Goal: Contribute content: Contribute content

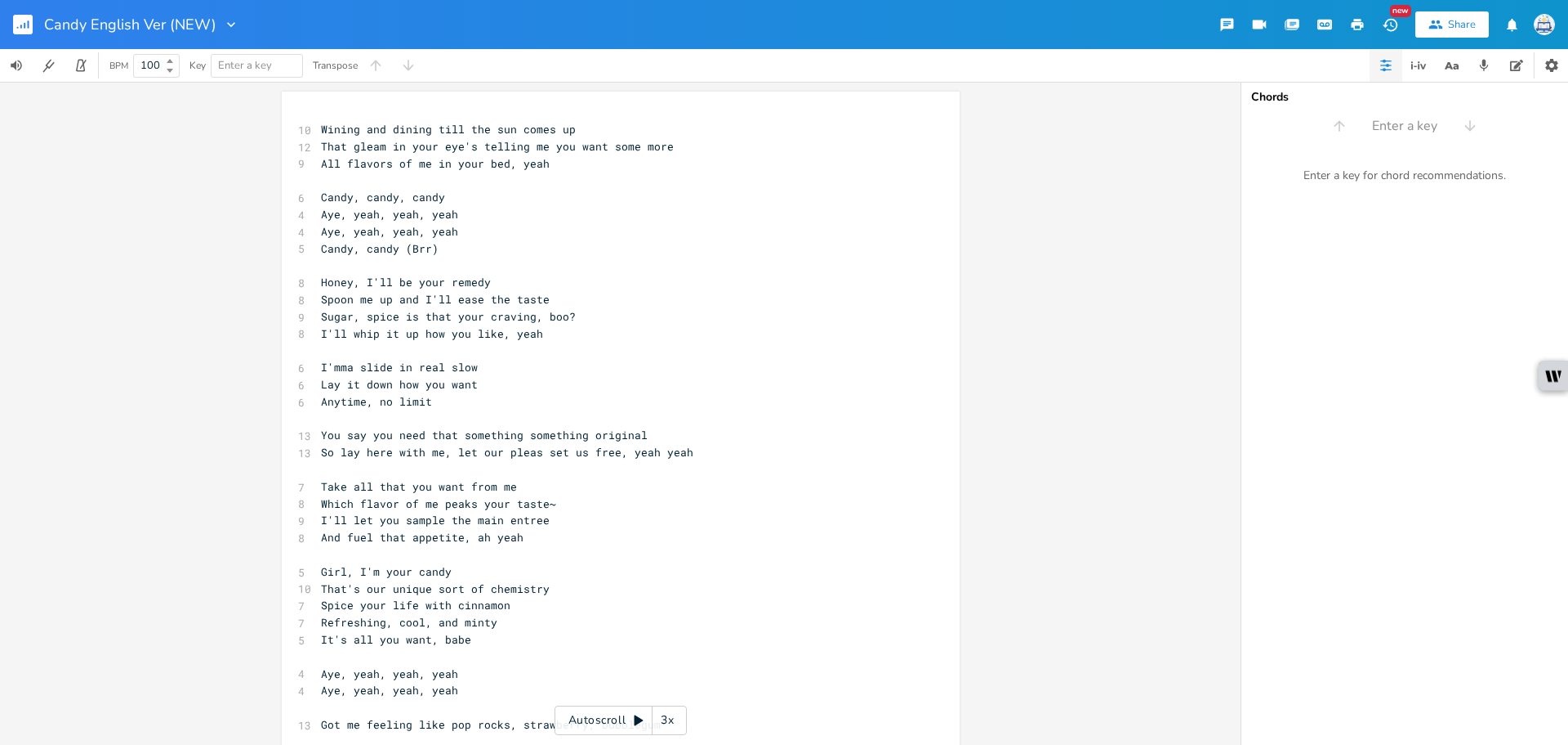
scroll to position [0, 101]
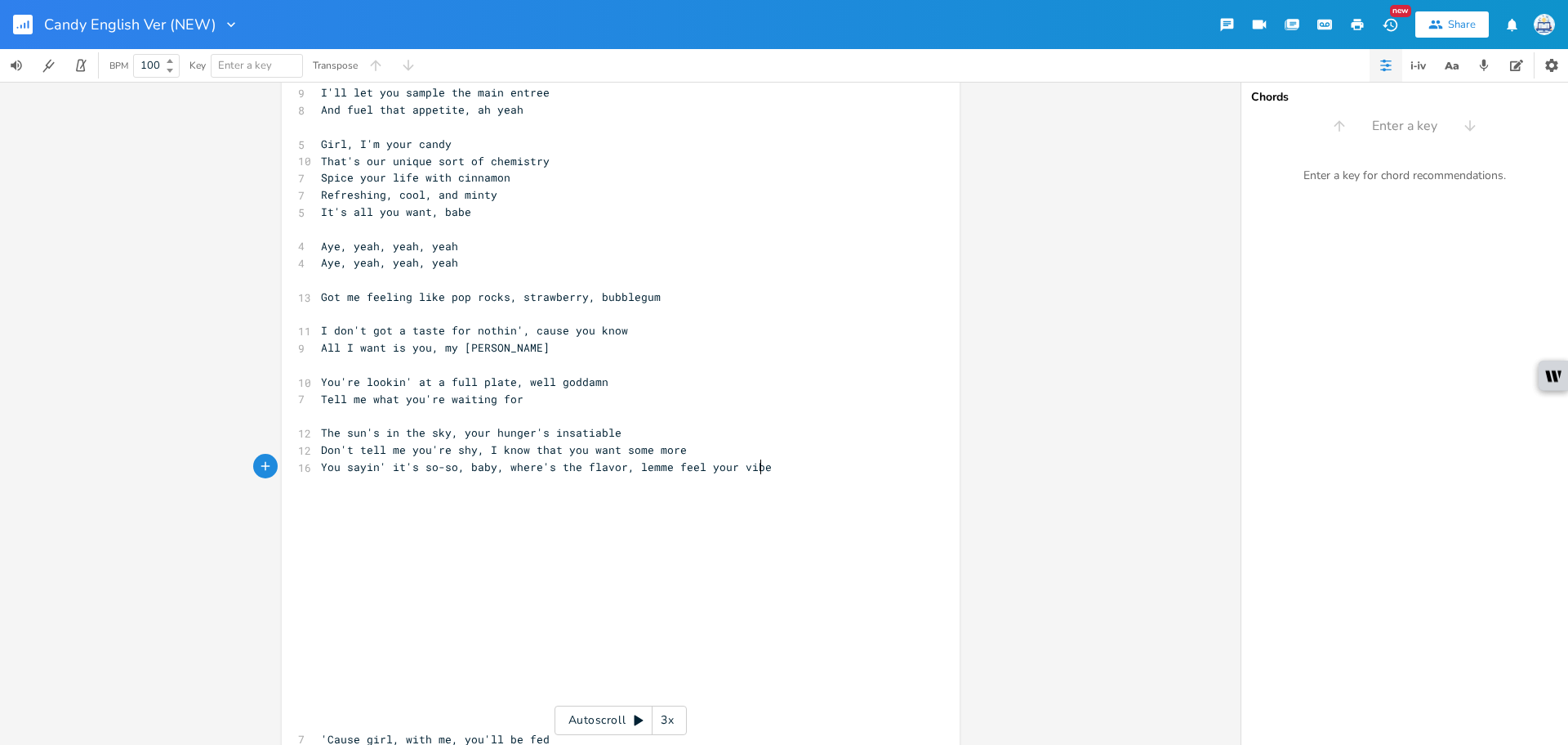
click at [756, 467] on pre "You sayin' it's so-so, baby, where's the flavor, lemme feel your vibe" at bounding box center [613, 467] width 590 height 17
drag, startPoint x: 758, startPoint y: 466, endPoint x: 627, endPoint y: 466, distance: 131.0
click at [627, 466] on pre "You sayin' it's so-so, baby, where's the flavor, lemme feel your vibe" at bounding box center [613, 467] width 590 height 17
type textarea "make me lose my mind"
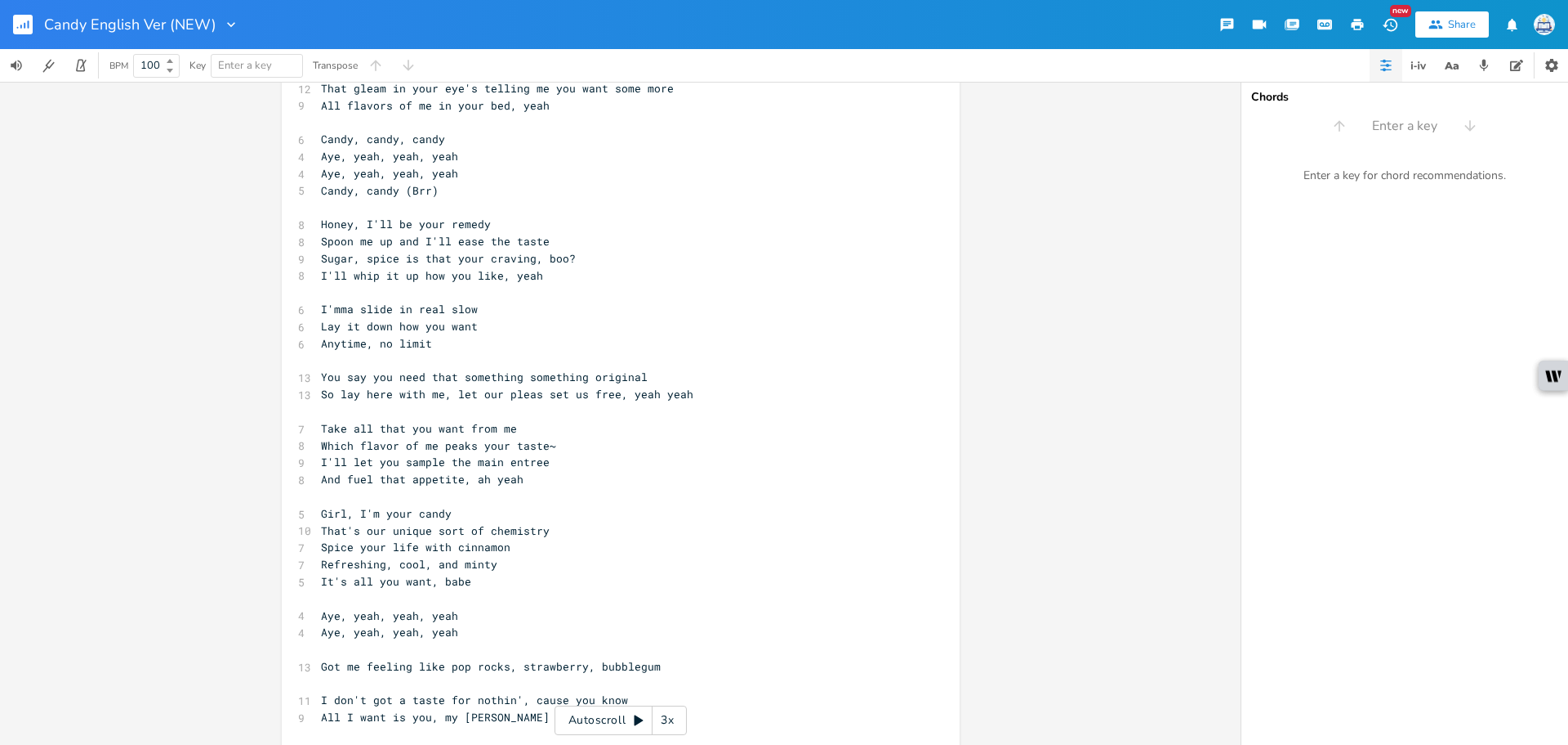
scroll to position [0, 0]
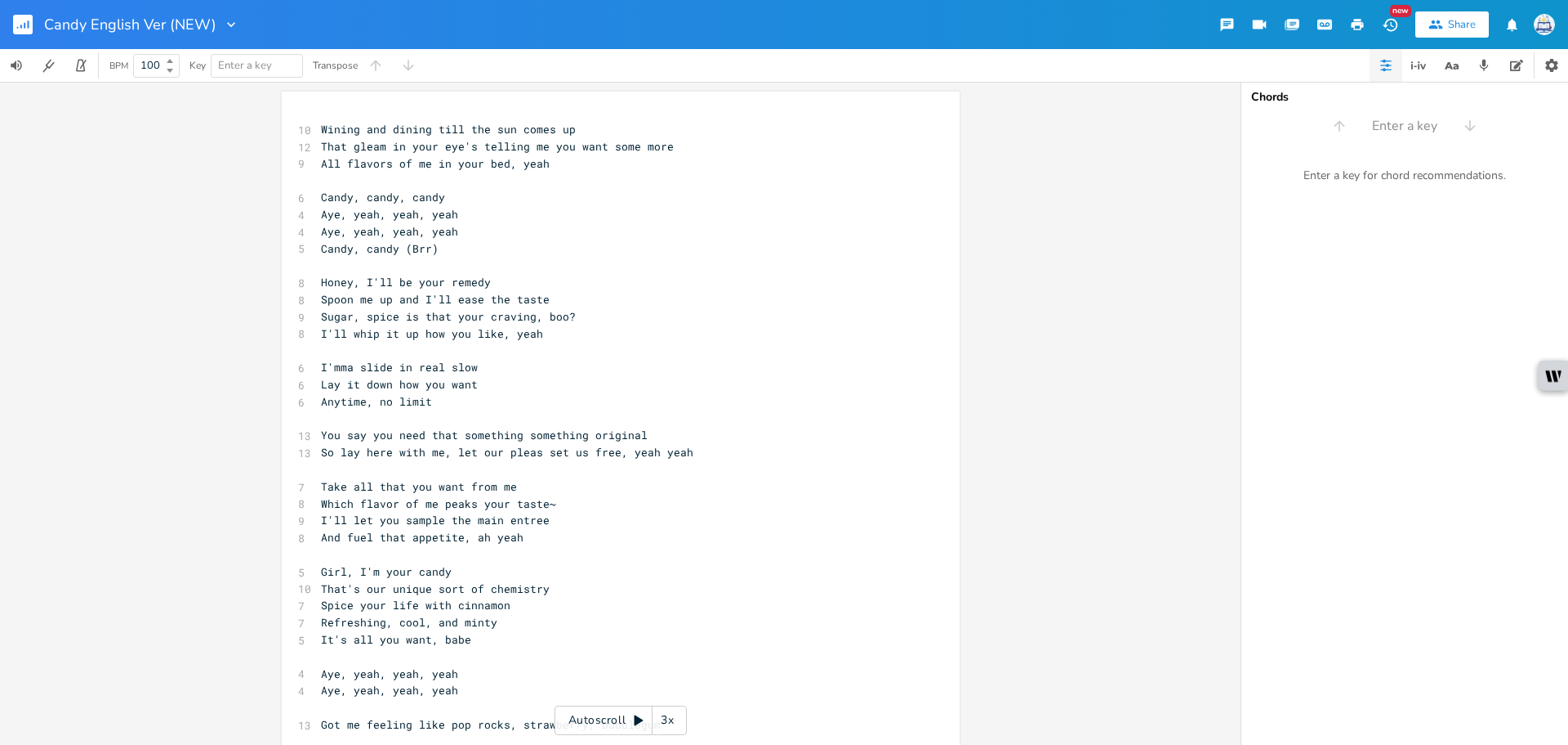
click at [457, 175] on pre "​" at bounding box center [613, 181] width 590 height 17
paste textarea
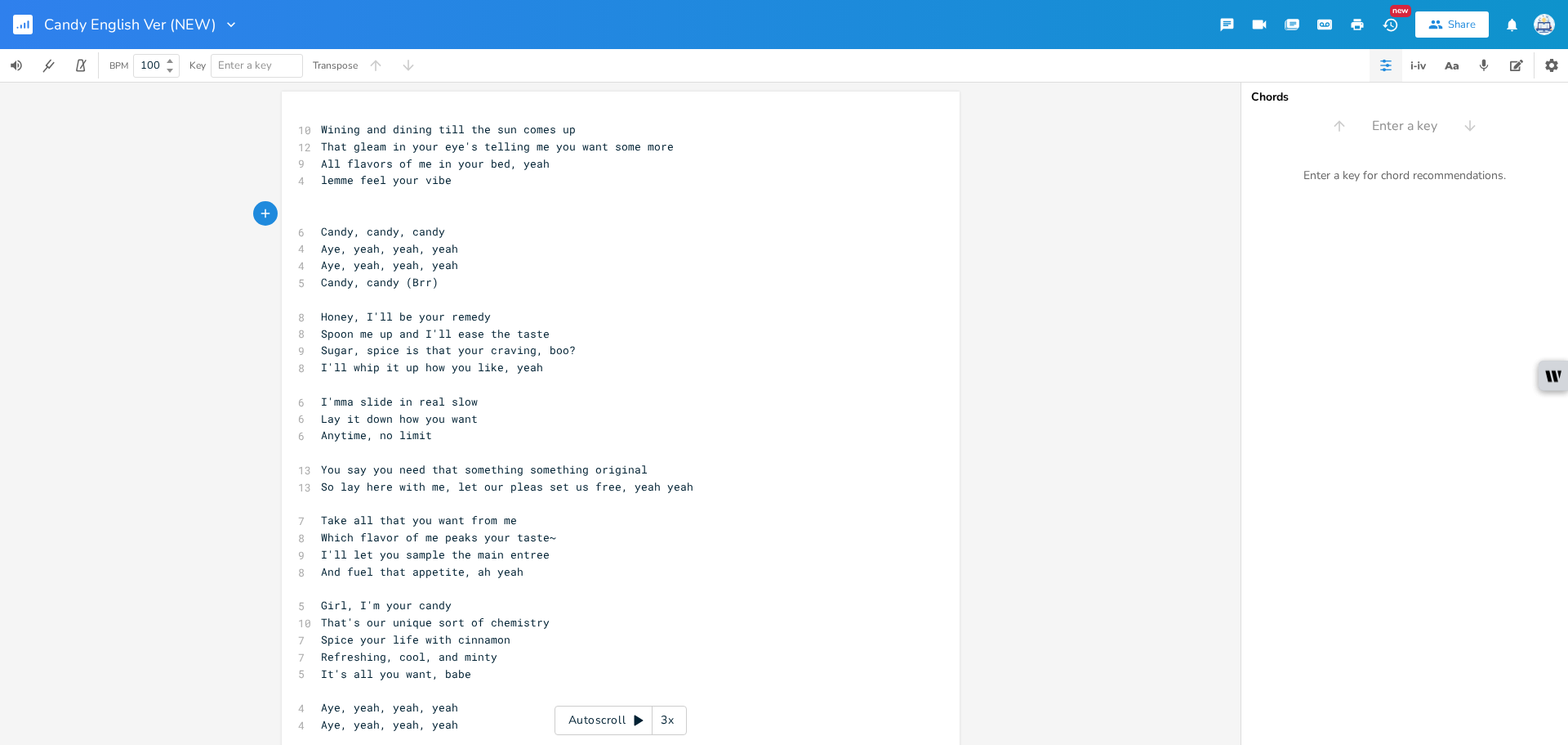
scroll to position [163, 0]
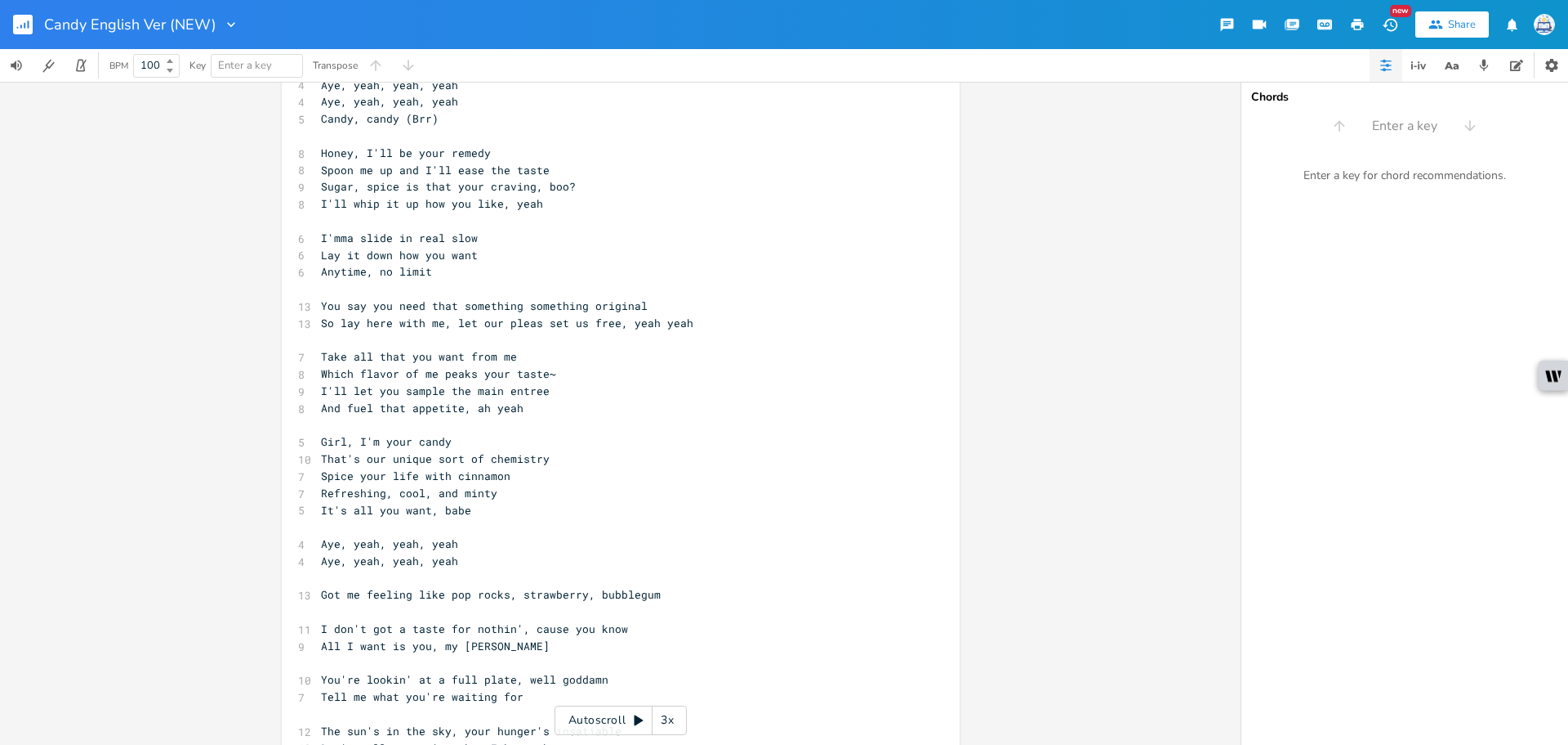
click at [666, 497] on pre "Refreshing, cool, and minty" at bounding box center [613, 493] width 590 height 17
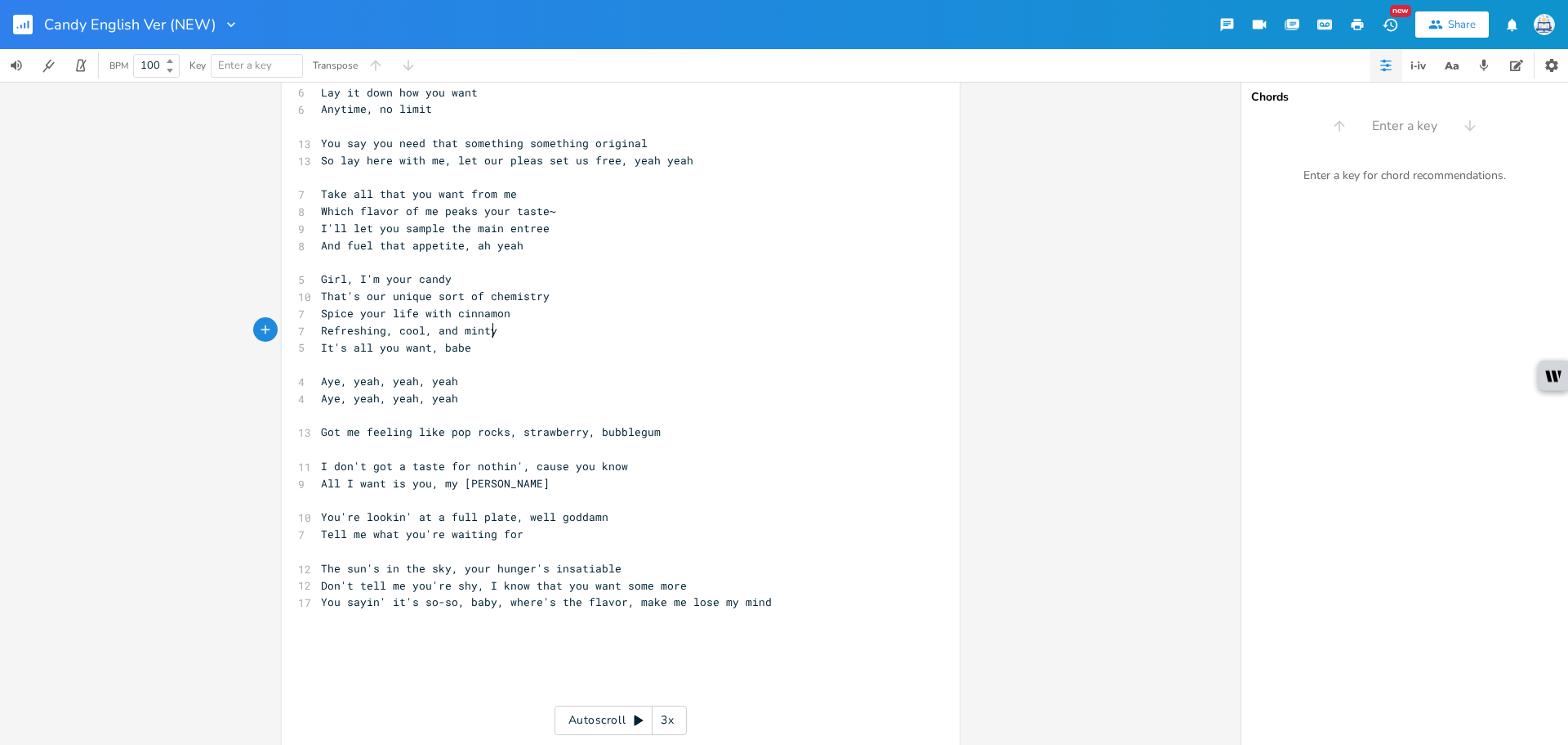
scroll to position [327, 0]
click at [780, 598] on pre "You sayin' it's so-so, baby, where's the flavor, make me lose my mind" at bounding box center [613, 601] width 590 height 17
type textarea "I say"
type textarea "e lose my mind"
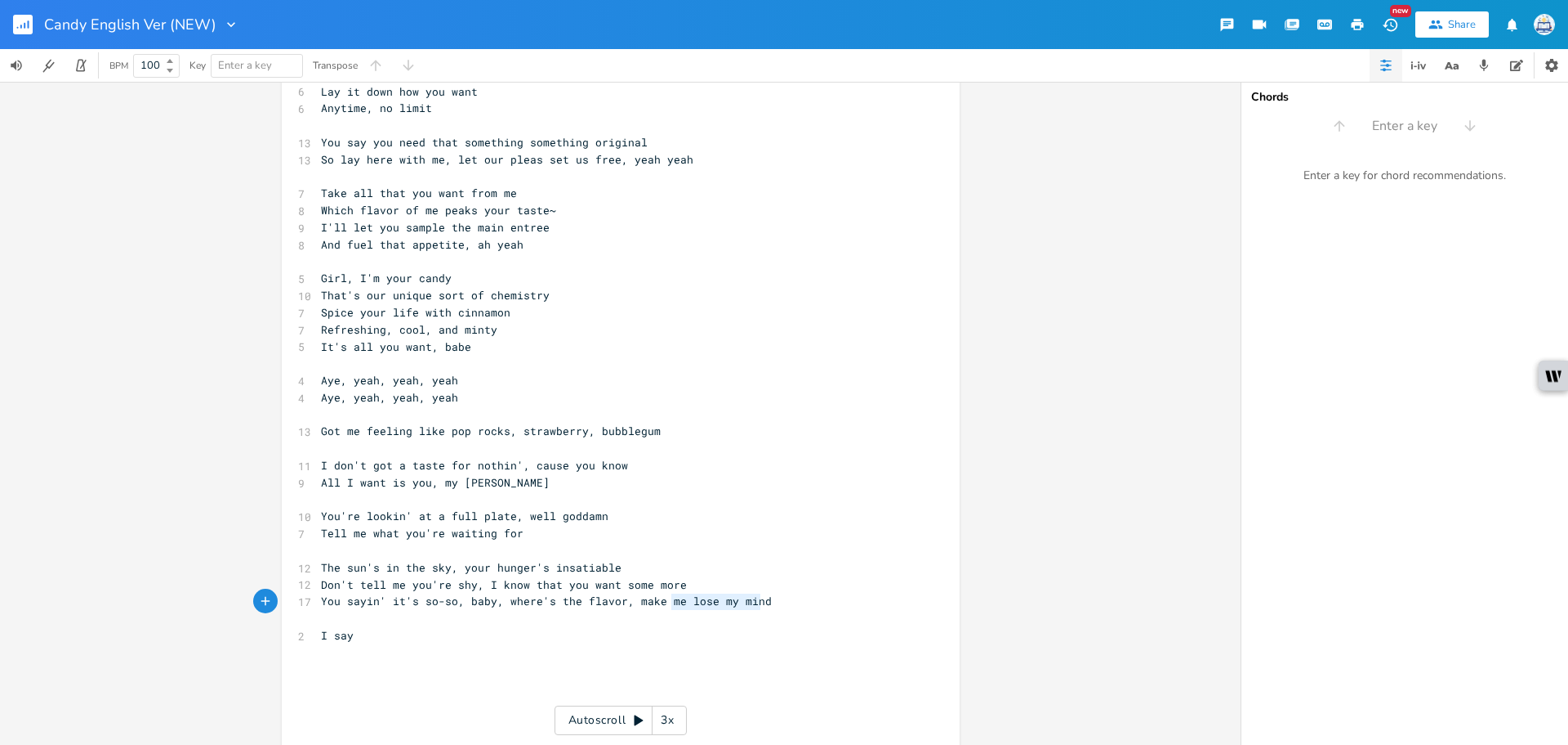
drag, startPoint x: 765, startPoint y: 603, endPoint x: 664, endPoint y: 604, distance: 101.0
click at [664, 604] on pre "You sayin' it's so-so, baby, where's the flavor, make me lose my mind" at bounding box center [613, 601] width 590 height 17
click at [705, 603] on span "You sayin' it's so-so, baby, where's the flavor, make me lose my mind" at bounding box center [547, 600] width 451 height 15
drag, startPoint x: 672, startPoint y: 604, endPoint x: 629, endPoint y: 605, distance: 43.0
click at [629, 605] on span "You sayin' it's so-so, baby, where's the flavor, make me lose my mind" at bounding box center [547, 600] width 451 height 15
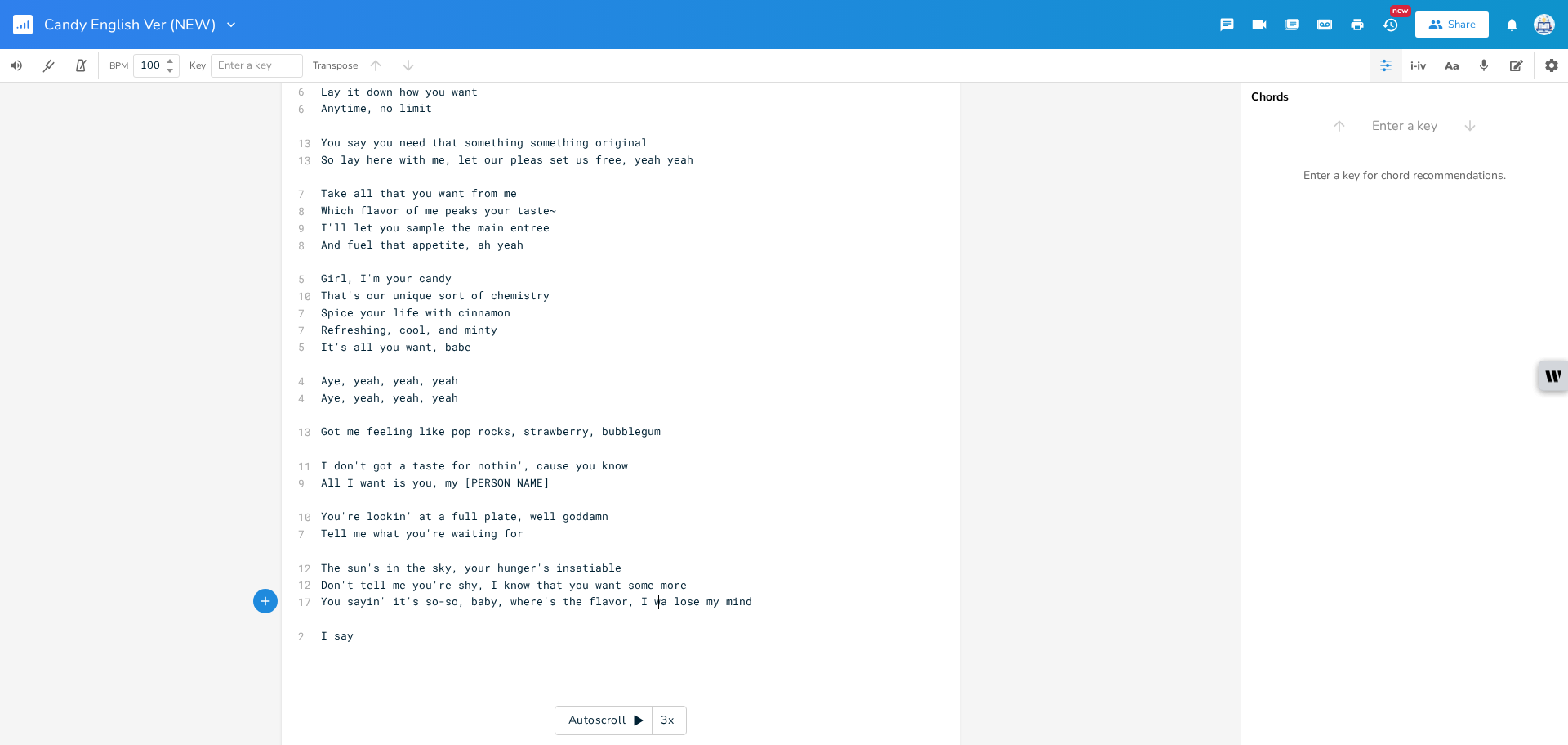
type textarea "I wanna"
click at [497, 655] on pre "​" at bounding box center [613, 653] width 590 height 17
click at [499, 638] on pre "I say" at bounding box center [613, 636] width 590 height 17
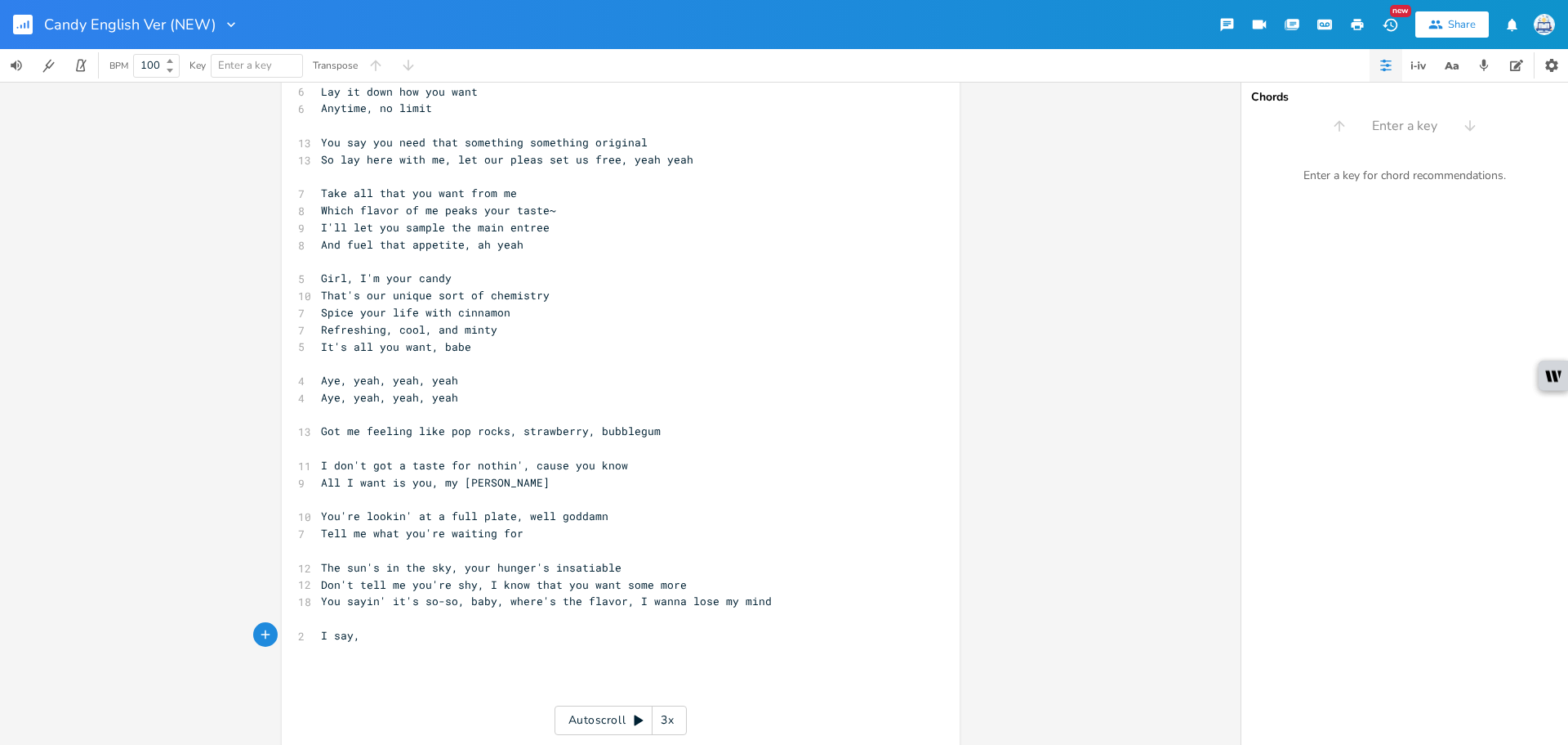
type textarea ","
type textarea "ooh"
type textarea "baby, baby"
type textarea ", I got the antidote"
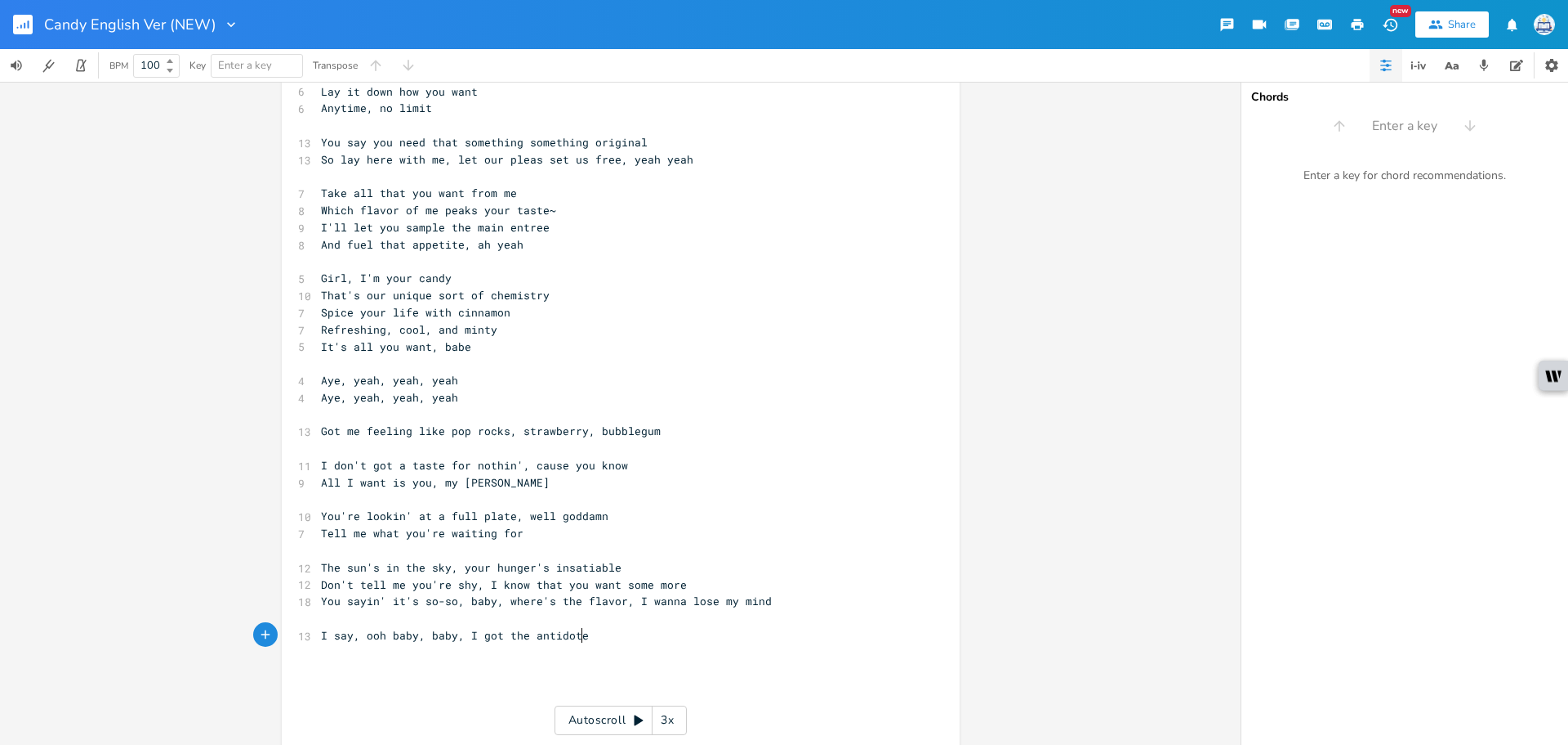
scroll to position [0, 91]
drag, startPoint x: 592, startPoint y: 634, endPoint x: 524, endPoint y: 643, distance: 68.6
click at [524, 643] on pre "I say, ooh baby, baby, I got the antidote" at bounding box center [613, 636] width 590 height 17
type textarea "antidote"
click at [521, 636] on span "I say, ooh baby, baby, I got the antidote" at bounding box center [455, 635] width 268 height 15
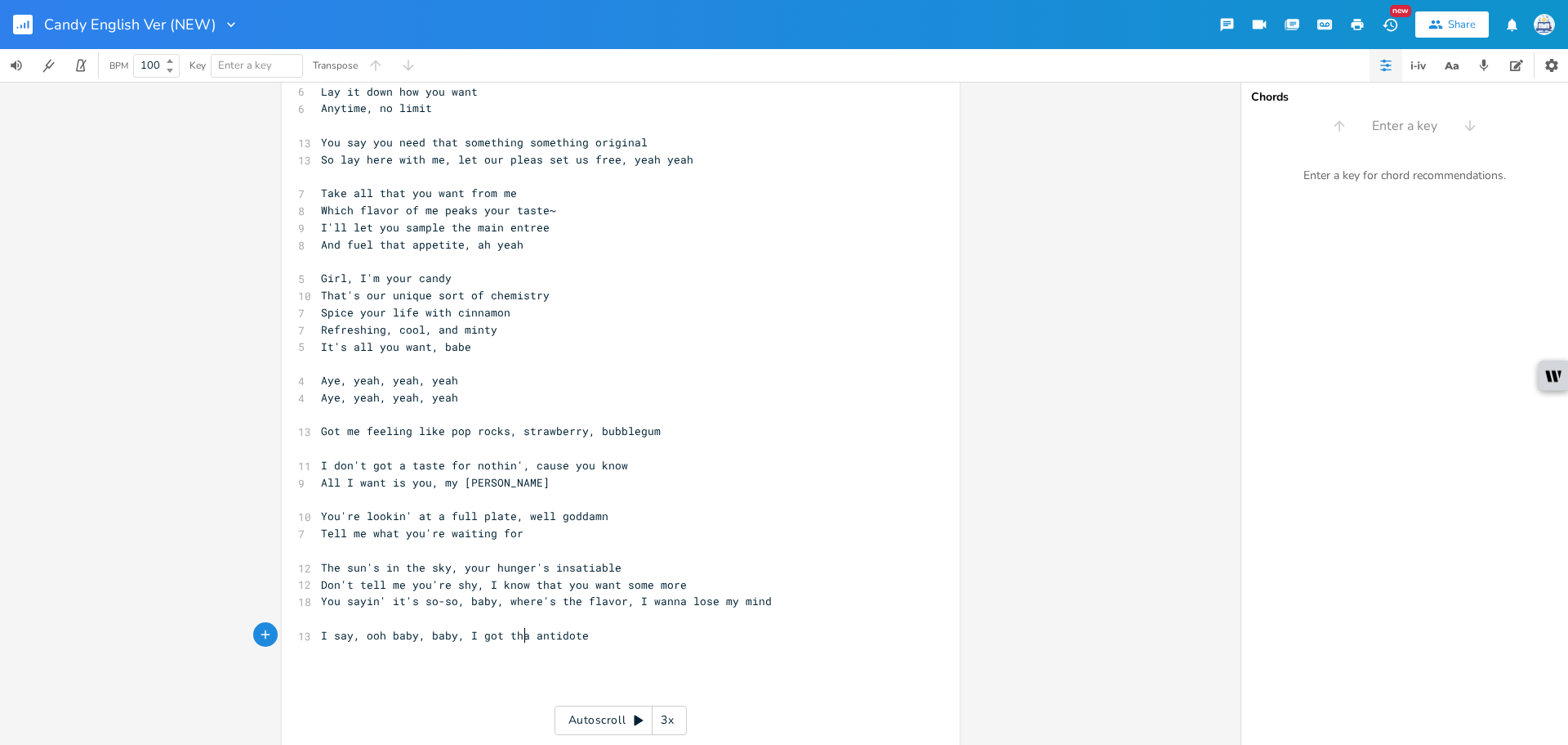
type textarea "at"
click at [615, 632] on pre "I say, ooh baby, baby, I got that antidote" at bounding box center [613, 636] width 590 height 17
type textarea "Spin your head, wow your mind"
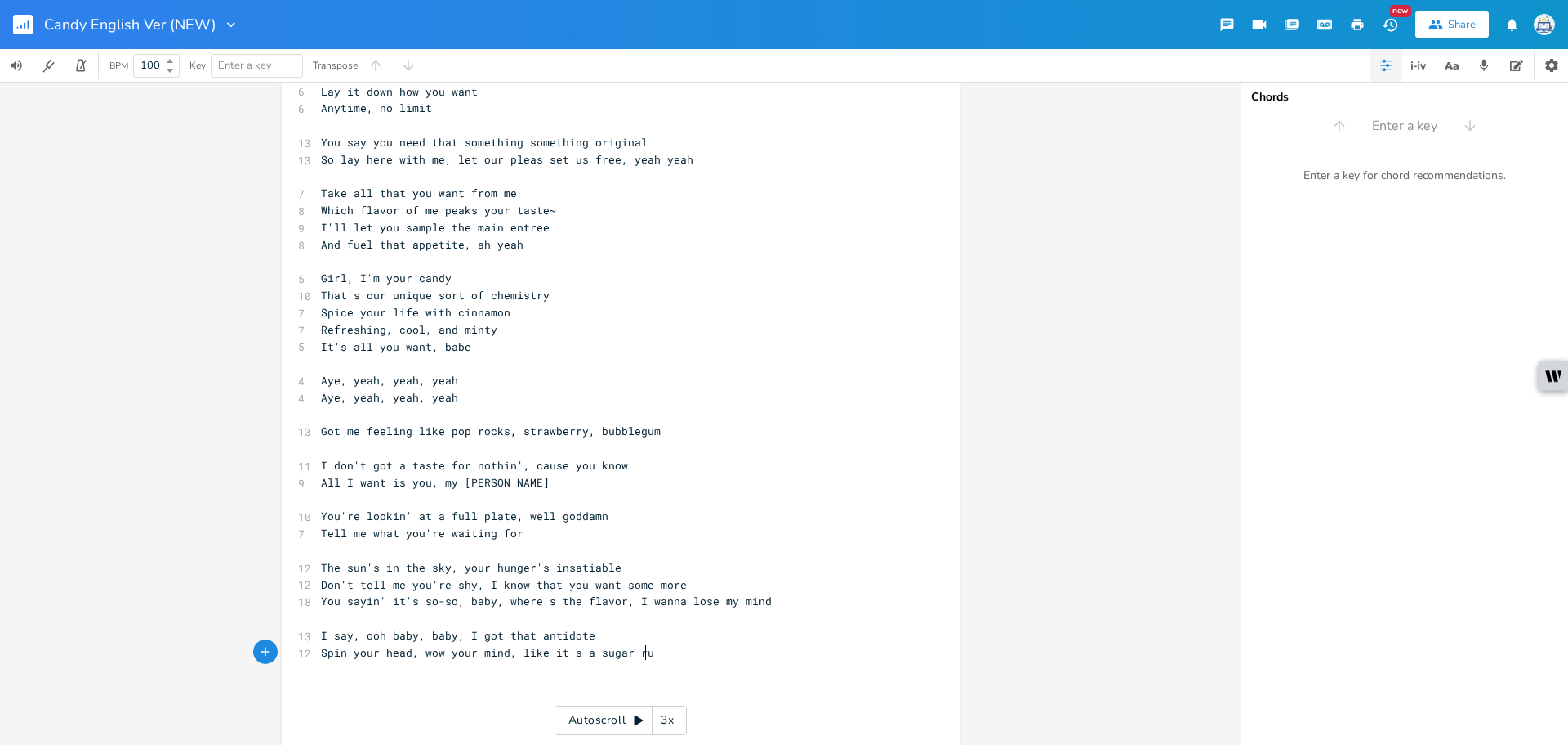
scroll to position [0, 101]
type textarea ", like it's a sugar rush"
type textarea ", ooh yeah"
click at [641, 602] on span "You sayin' it's so-so, baby, where's the flavor, I wanna lose my mind" at bounding box center [547, 600] width 451 height 15
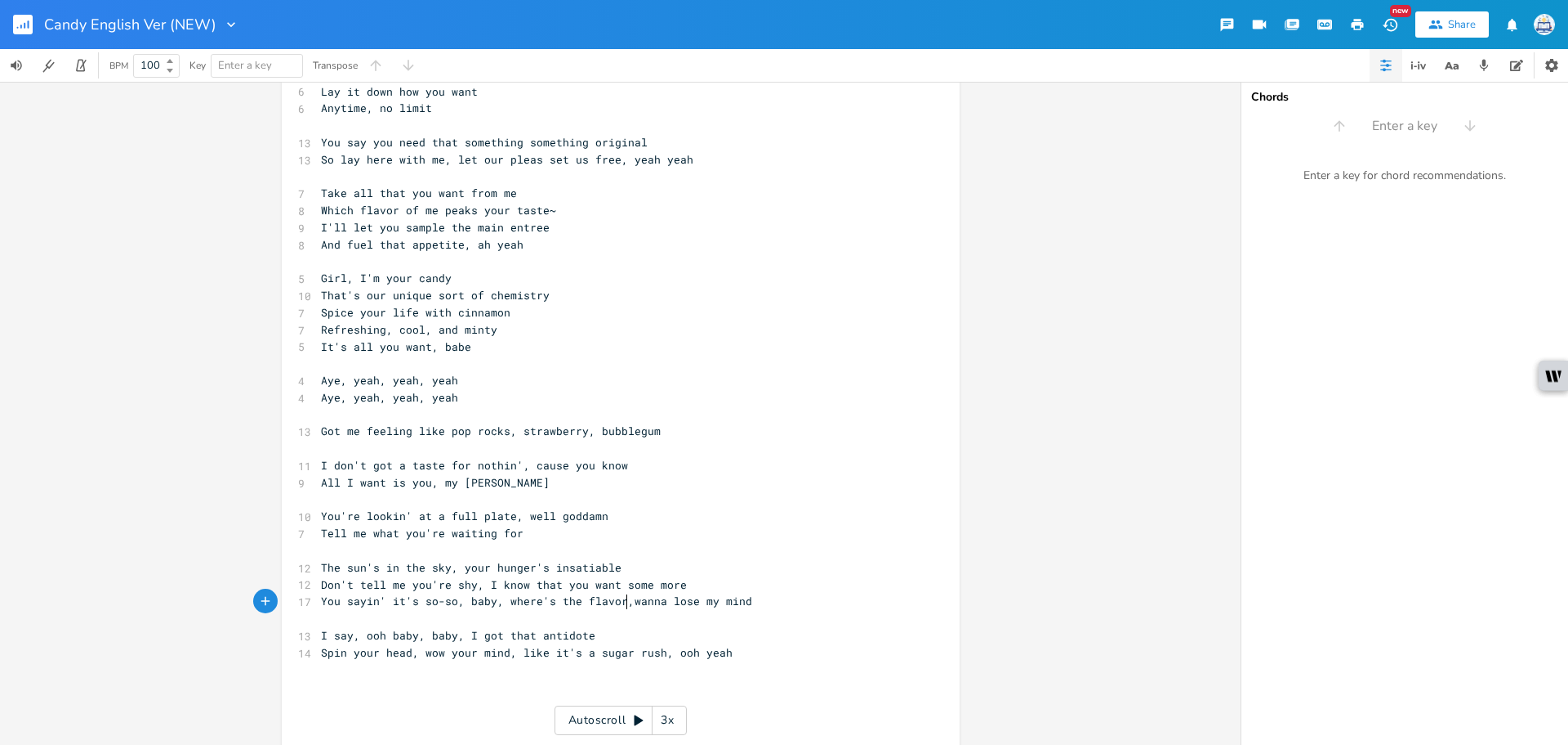
scroll to position [0, 3]
click at [775, 678] on pre "​" at bounding box center [613, 686] width 590 height 17
type textarea "l"
click at [669, 603] on span "You sayin' it's so-so, baby, where's the flavor, wanna lose my mind" at bounding box center [540, 600] width 438 height 15
click at [666, 604] on span "You sayin' it's so-so, baby, where's the flavor, wanna lose my mind" at bounding box center [540, 600] width 438 height 15
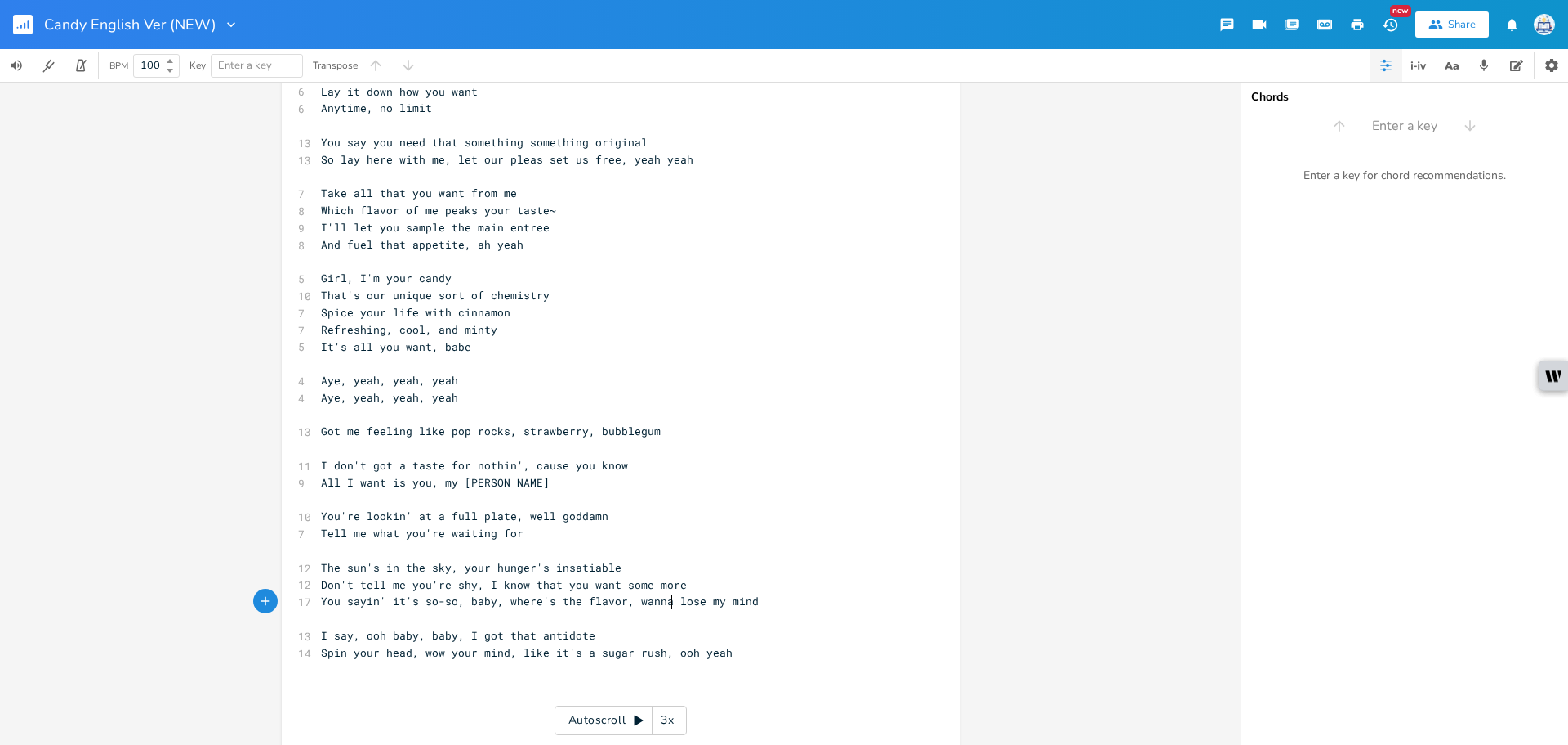
click at [669, 603] on span "You sayin' it's so-so, baby, where's the flavor, wanna lose my mind" at bounding box center [540, 600] width 438 height 15
drag, startPoint x: 661, startPoint y: 601, endPoint x: 631, endPoint y: 604, distance: 30.1
click at [631, 604] on span "You sayin' it's so-so, baby, where's the flavor, wanna lose my mind" at bounding box center [540, 600] width 438 height 15
type textarea "make me"
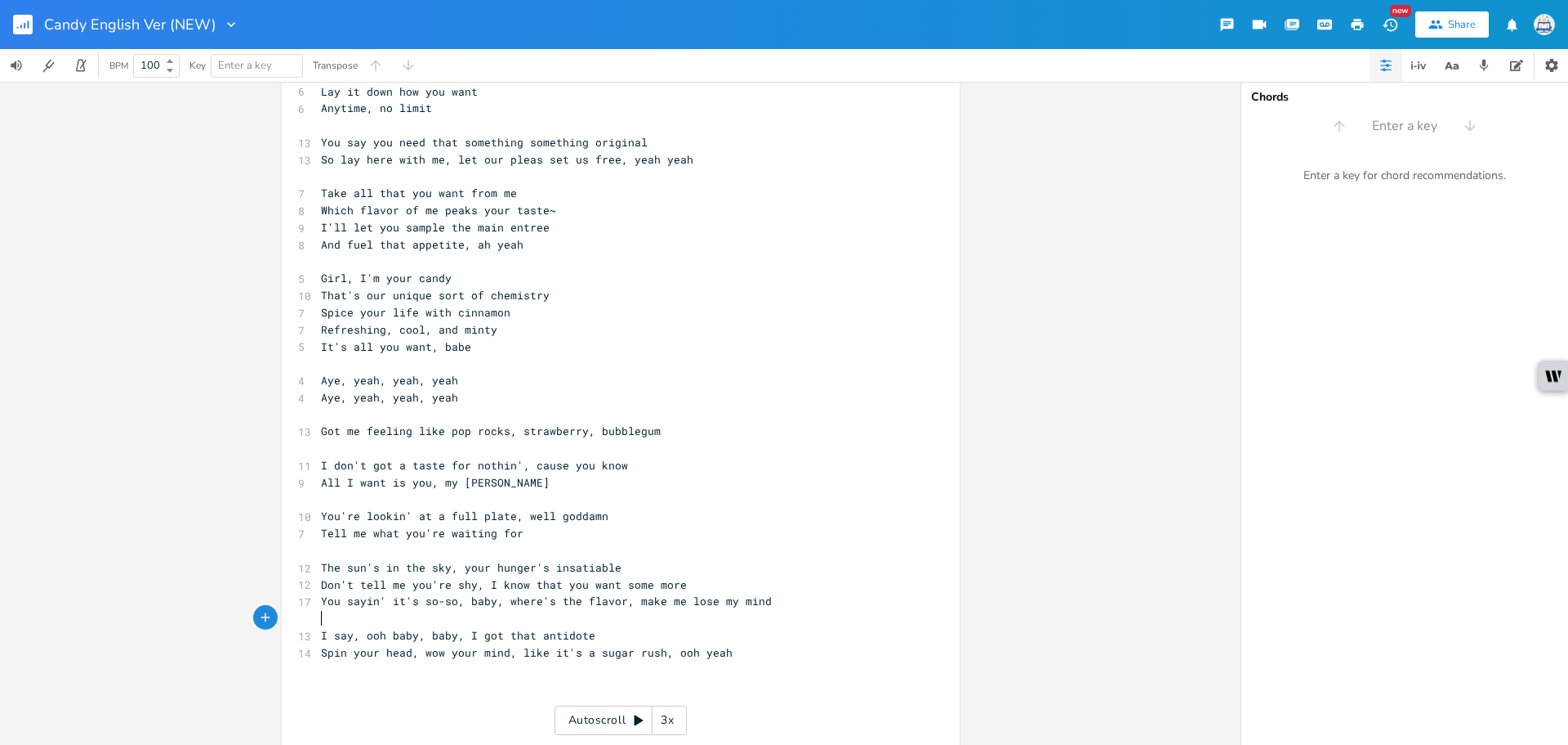
click at [767, 618] on pre "​" at bounding box center [613, 618] width 590 height 17
type textarea "I say, ooh baby, baby, I got that antidote Spin your head, wow your mind, like …"
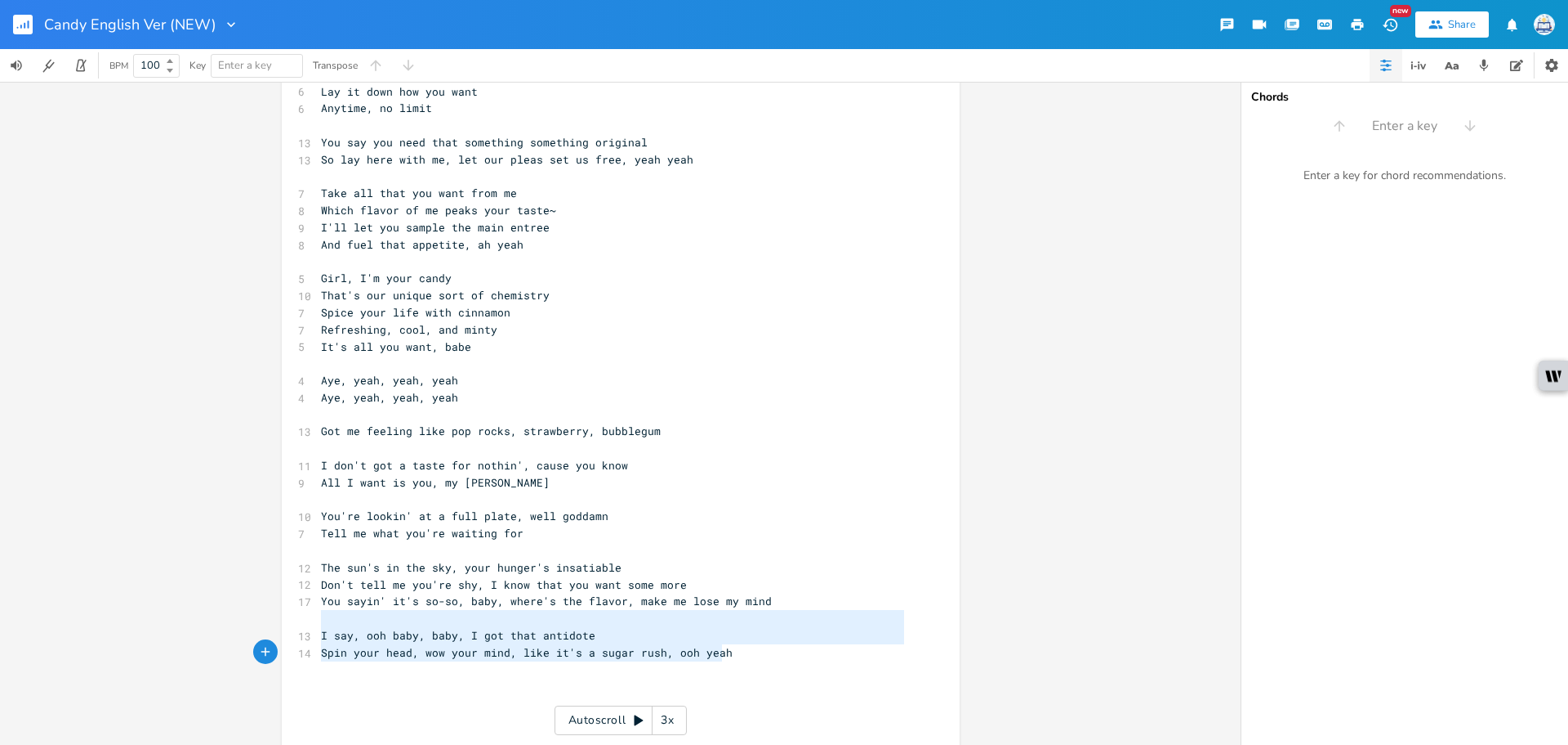
click at [752, 648] on div "10 Wining and dining till the sun comes up 12 That gleam in your eye's telling …" at bounding box center [613, 448] width 590 height 1309
click at [752, 648] on pre "Spin your head, wow your mind, like it's a sugar rush, ooh yeah" at bounding box center [613, 653] width 590 height 17
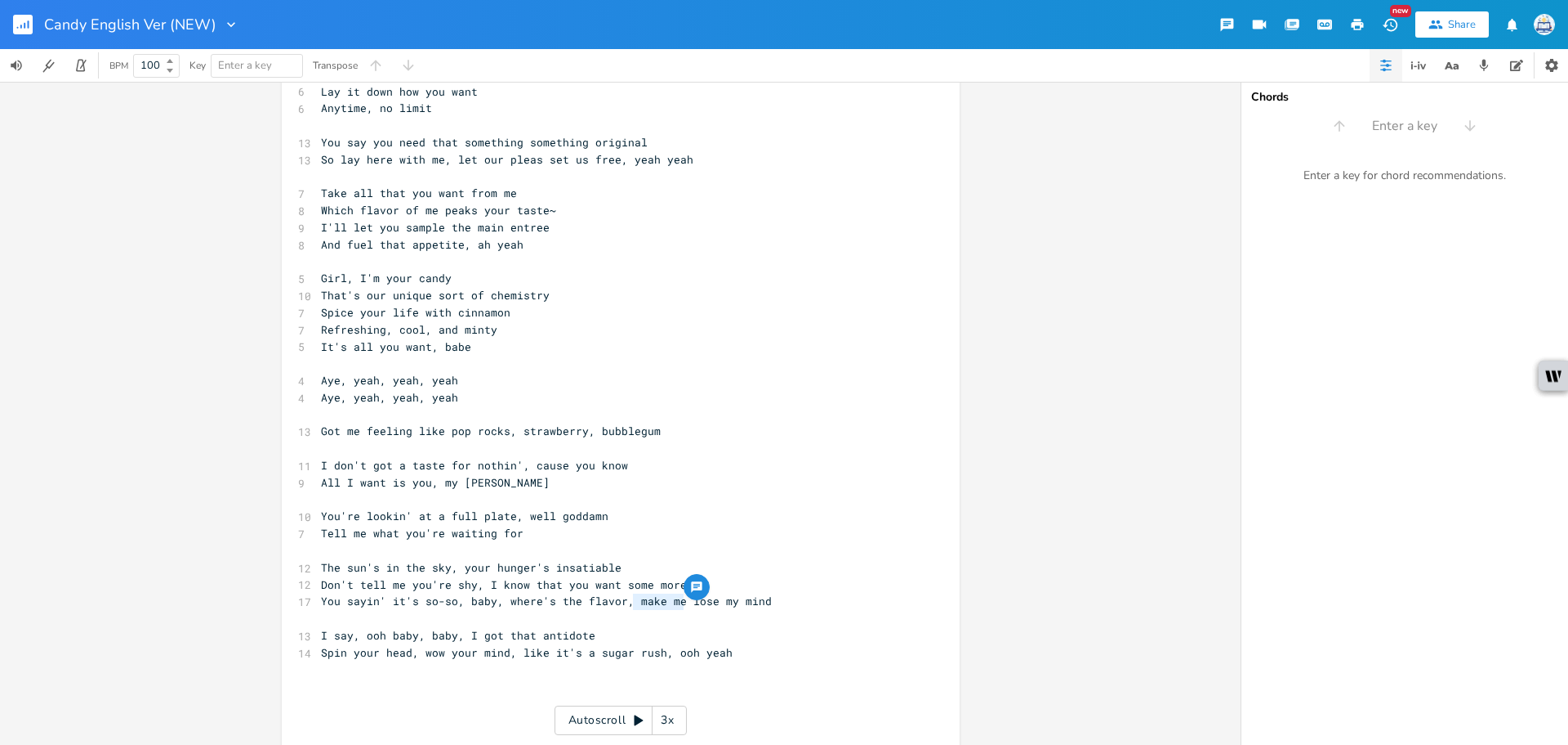
drag, startPoint x: 679, startPoint y: 603, endPoint x: 626, endPoint y: 602, distance: 53.0
click at [626, 602] on span "You sayin' it's so-so, baby, where's the flavor, make me lose my mind" at bounding box center [547, 600] width 451 height 15
type textarea "blow my"
type textarea "lose"
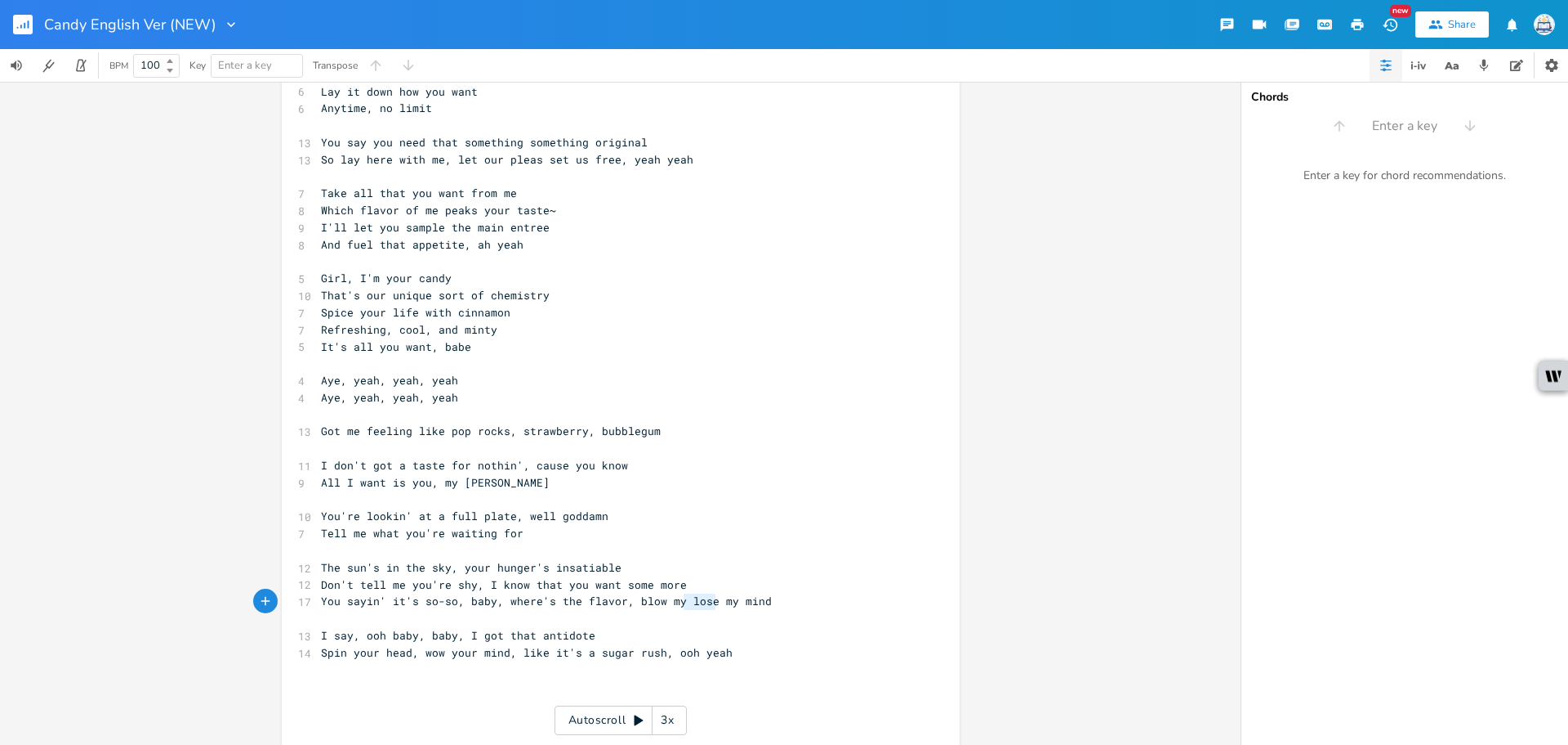
drag, startPoint x: 709, startPoint y: 606, endPoint x: 680, endPoint y: 606, distance: 29.0
click at [680, 606] on span "You sayin' it's so-so, baby, where's the flavor, blow my lose my mind" at bounding box center [547, 600] width 451 height 15
drag, startPoint x: 501, startPoint y: 654, endPoint x: 418, endPoint y: 656, distance: 83.0
click at [418, 656] on span "Spin your head, wow your mind, like it's a sugar rush, ooh yeah" at bounding box center [527, 652] width 411 height 15
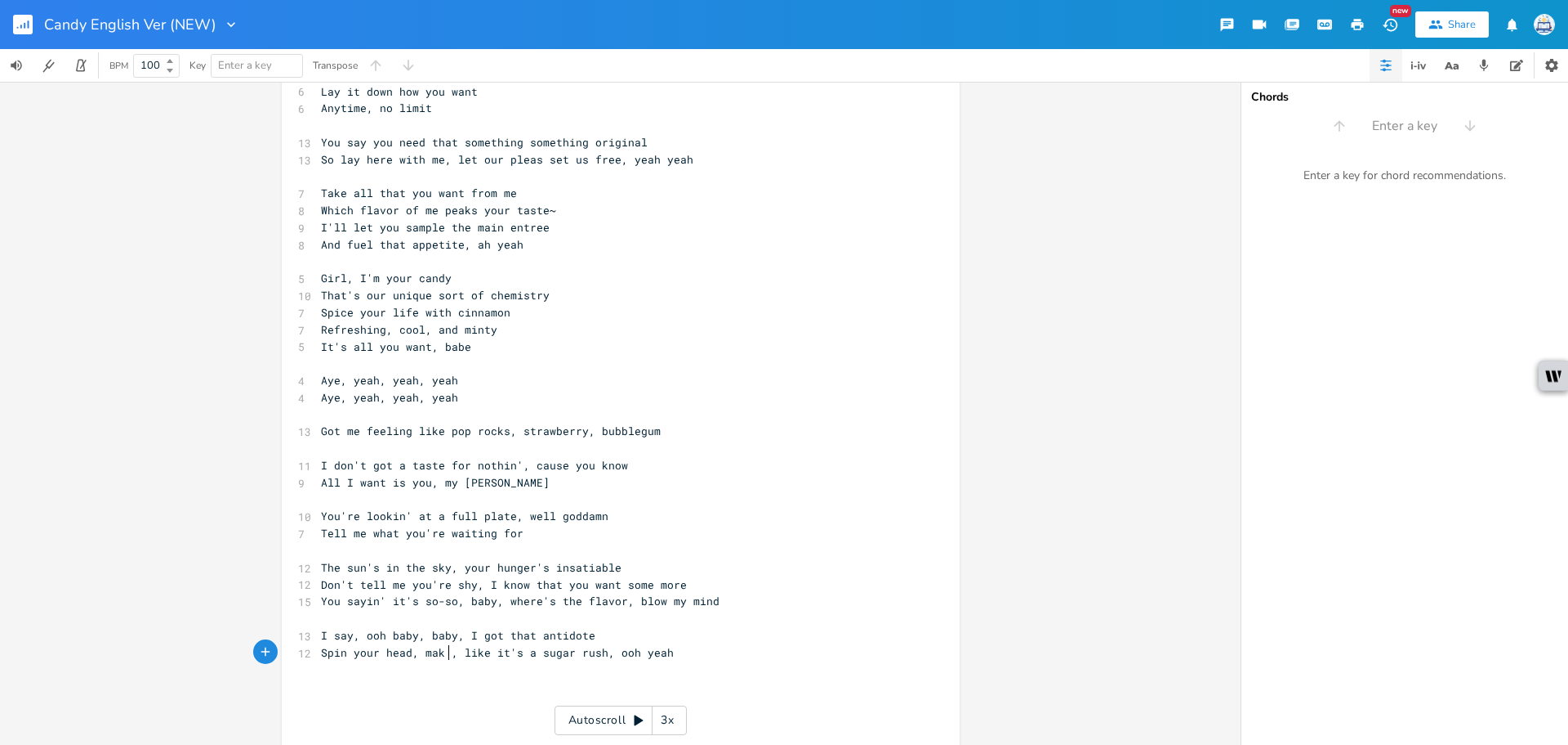
type textarea "mak y"
type textarea "e oyu"
type textarea "y"
type textarea "you wow"
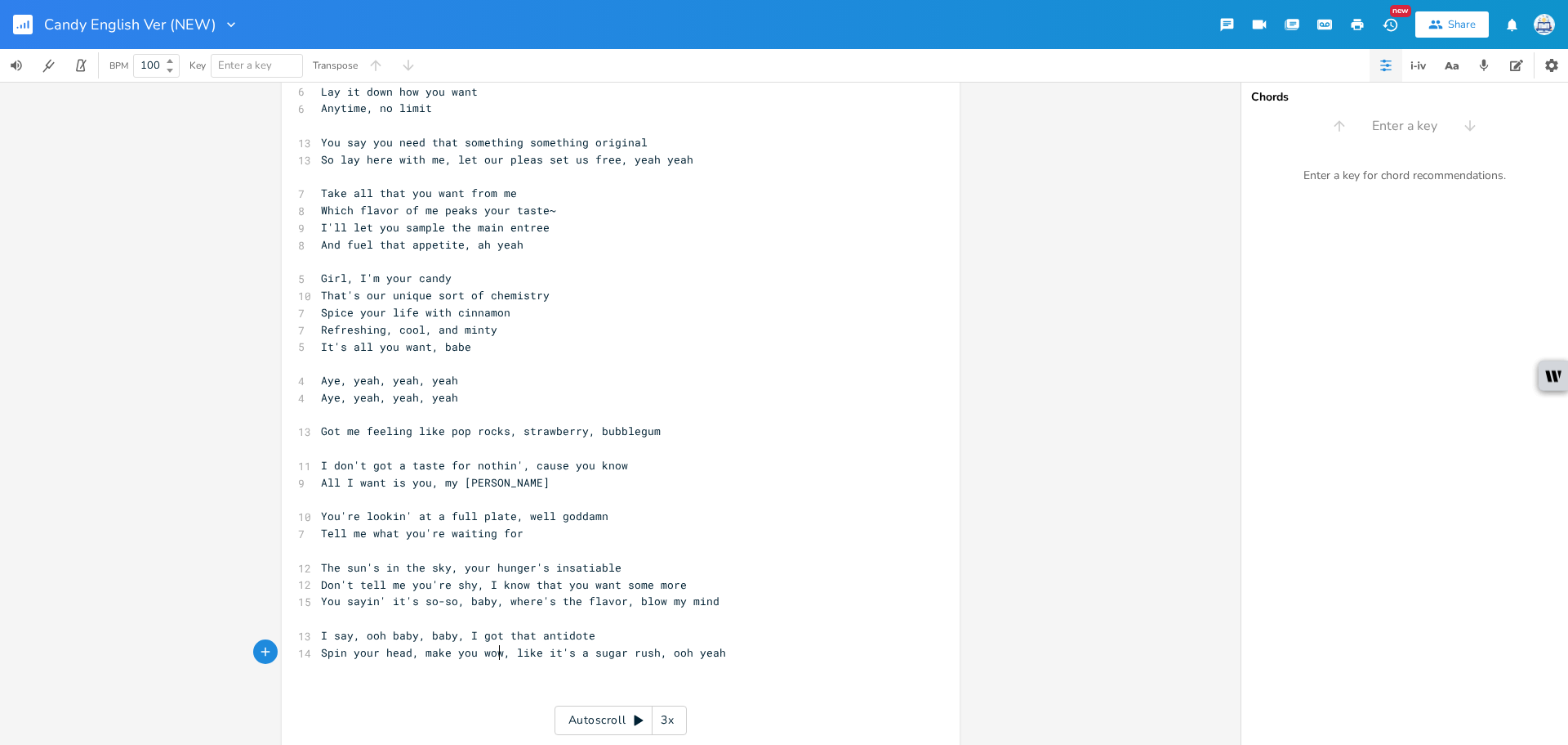
click at [790, 652] on pre "Spin your head, make you wow, like it's a sugar rush, ooh yeah" at bounding box center [613, 653] width 590 height 17
type textarea "I'll give you something original,."
type textarea "You're choosey"
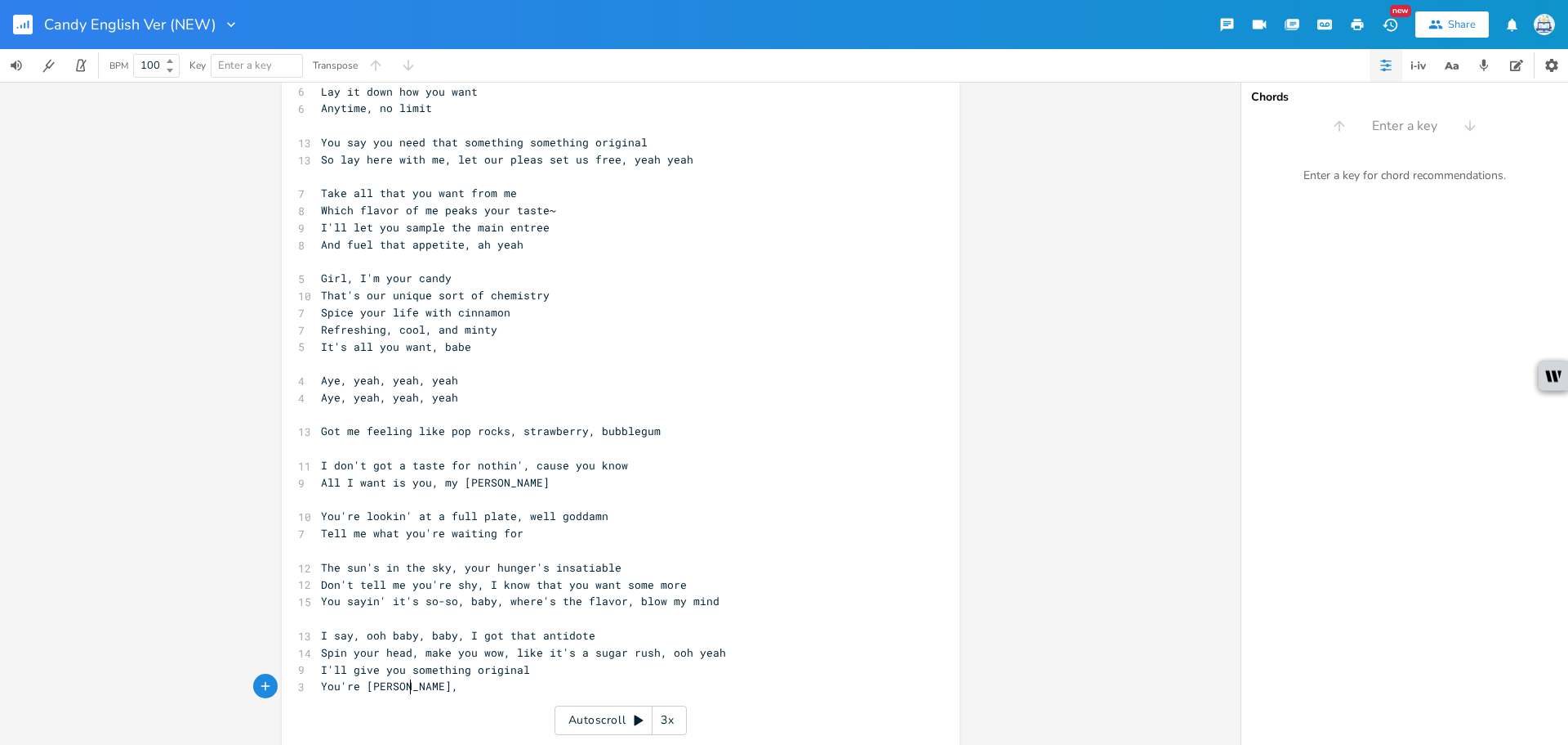
type textarea "y,"
type textarea "picky, oh baby, t"
type textarea "but that's what I like"
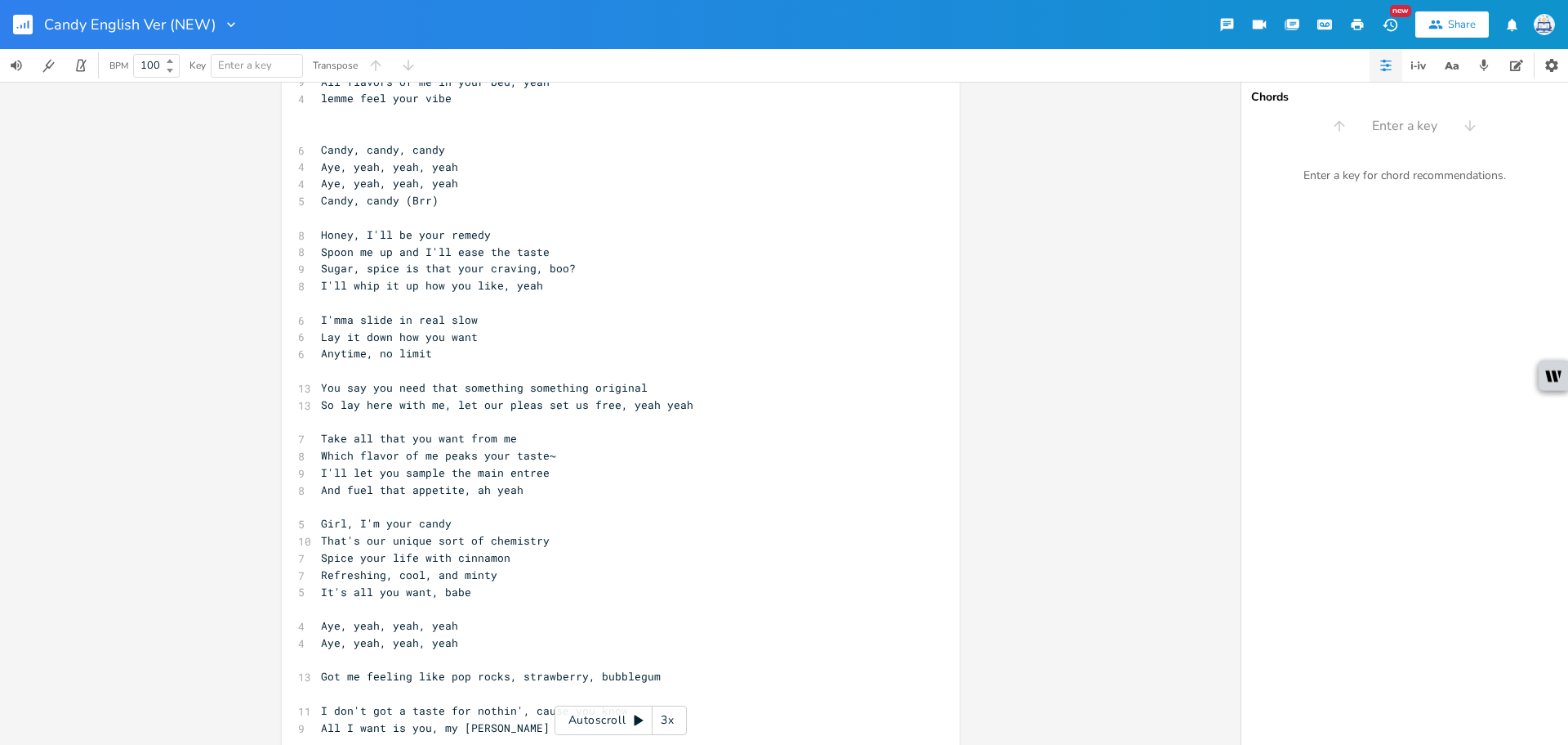
scroll to position [163, 0]
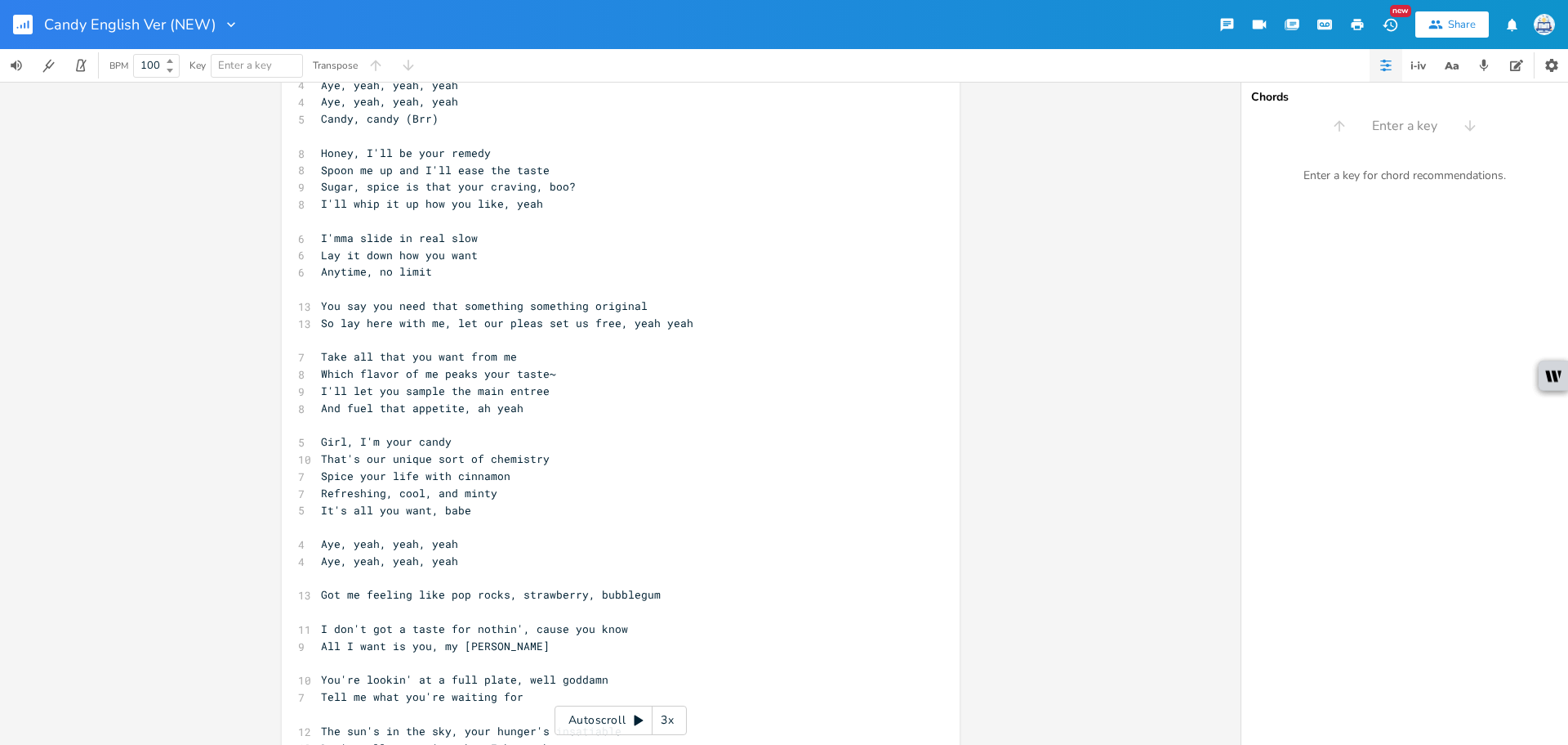
click at [789, 446] on pre "Girl, I'm your candy" at bounding box center [613, 442] width 590 height 17
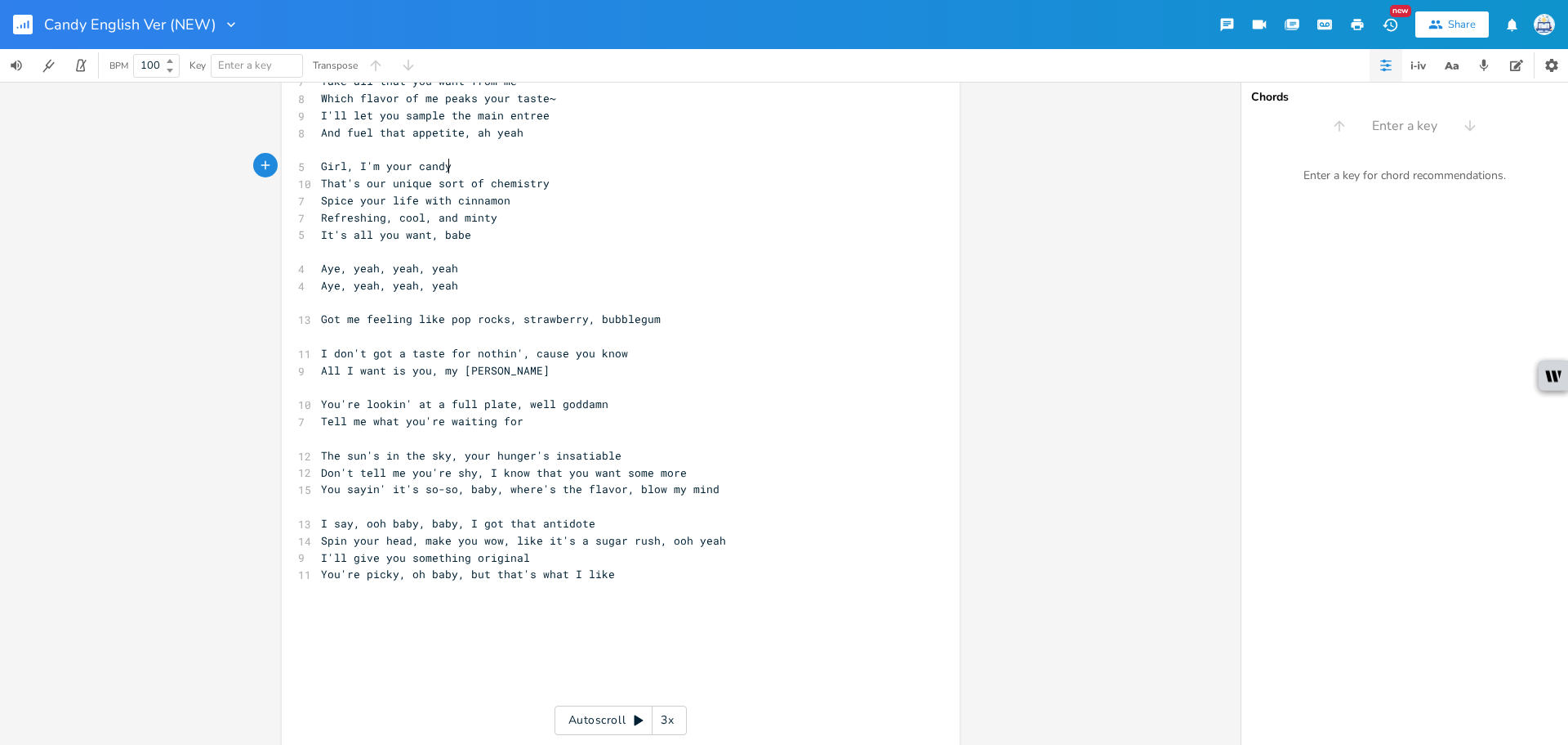
scroll to position [572, 0]
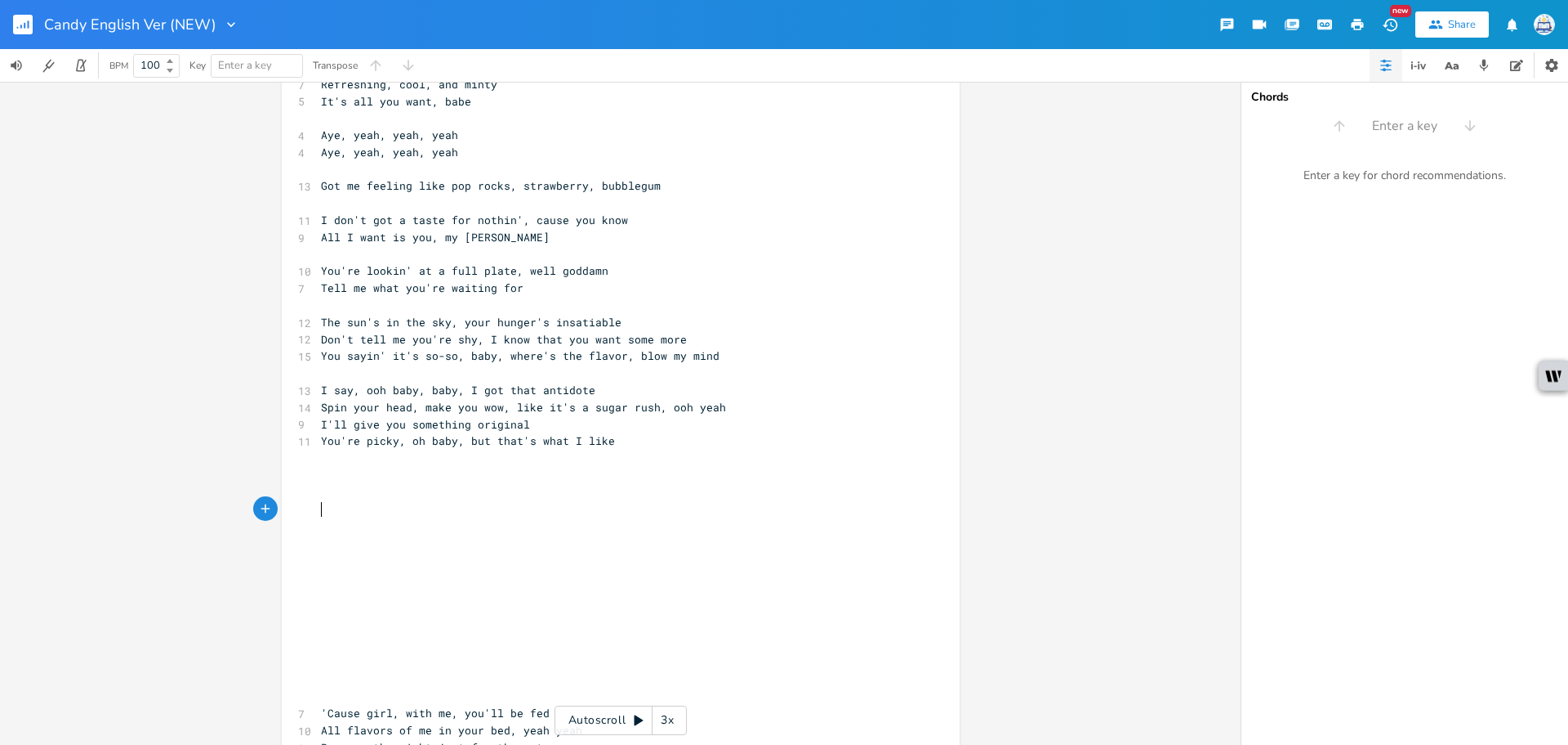
click at [477, 511] on pre "​" at bounding box center [613, 510] width 590 height 17
click at [485, 495] on pre "​" at bounding box center [613, 492] width 590 height 17
